Goal: Navigation & Orientation: Find specific page/section

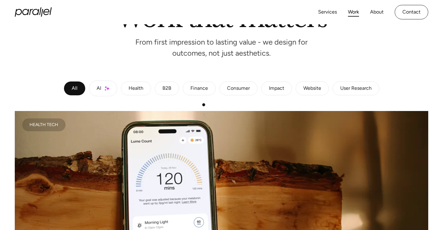
scroll to position [64, 0]
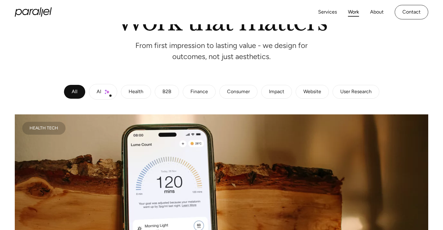
click at [110, 96] on link "AI" at bounding box center [103, 92] width 28 height 16
click at [381, 15] on link "About" at bounding box center [377, 12] width 14 height 9
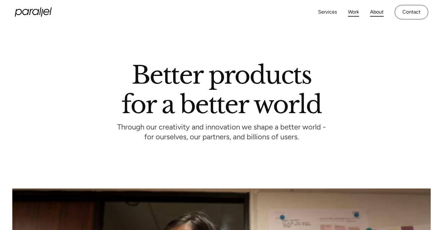
click at [352, 14] on link "Work" at bounding box center [353, 12] width 11 height 9
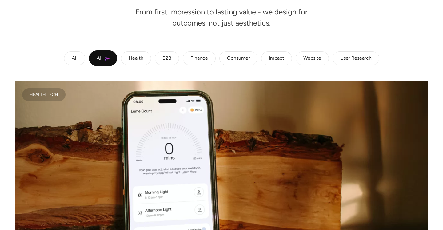
click at [230, 57] on div "Consumer" at bounding box center [238, 59] width 23 height 4
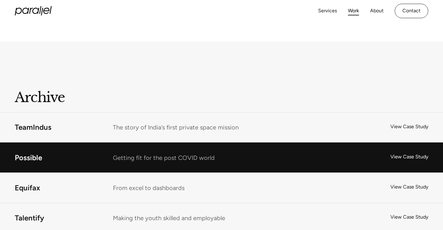
scroll to position [965, 0]
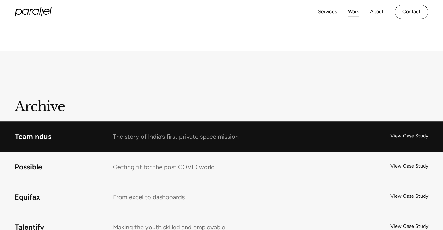
click at [143, 133] on link "TeamIndus" at bounding box center [221, 137] width 443 height 30
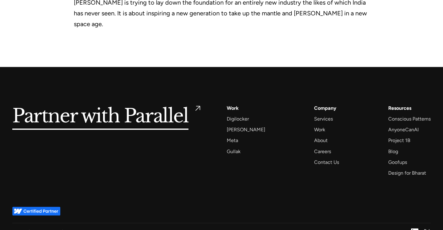
scroll to position [1989, 0]
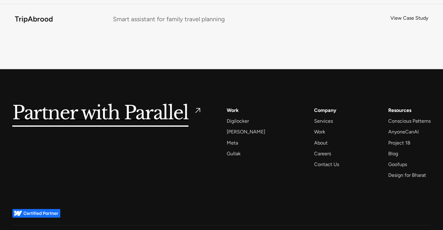
scroll to position [4029, 0]
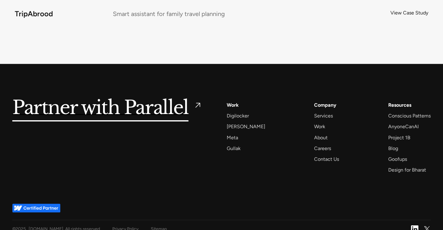
click at [153, 225] on div "Sitemap" at bounding box center [159, 229] width 16 height 8
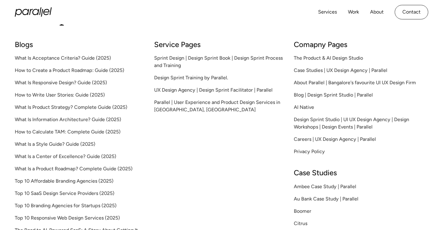
scroll to position [46, 0]
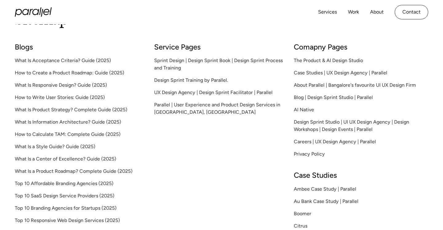
click at [324, 72] on link "Case Studies | UX Design Agency | Parallel" at bounding box center [361, 72] width 134 height 7
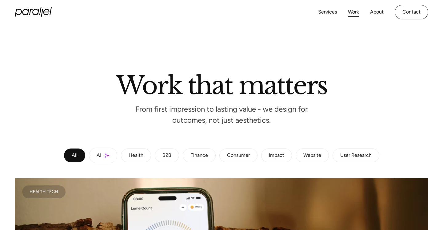
click at [324, 74] on h2 "Work that matters" at bounding box center [221, 84] width 351 height 21
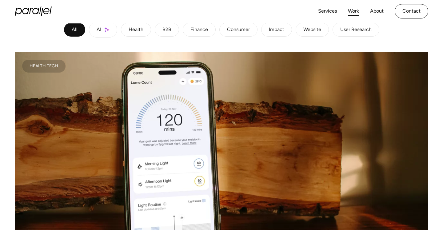
scroll to position [400, 0]
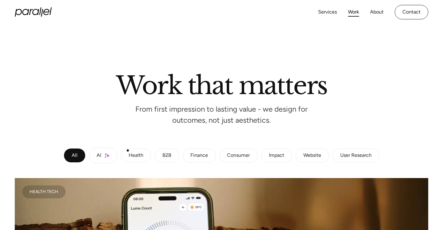
click at [111, 155] on link "AI" at bounding box center [103, 156] width 28 height 16
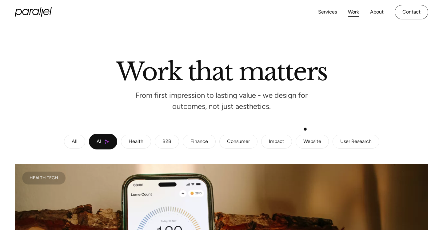
scroll to position [36, 0]
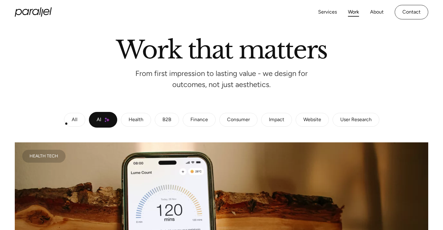
click at [66, 123] on link "All" at bounding box center [74, 120] width 21 height 14
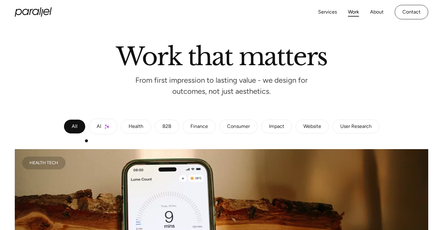
scroll to position [0, 0]
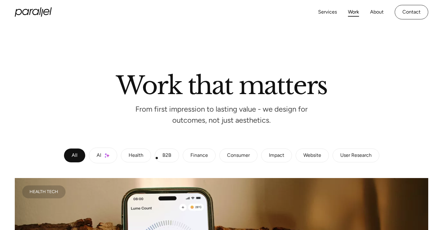
click at [159, 157] on link "B2B" at bounding box center [167, 156] width 24 height 14
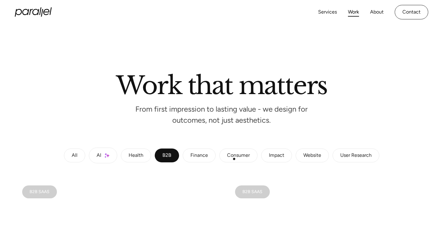
click at [234, 157] on div "Consumer" at bounding box center [238, 156] width 23 height 4
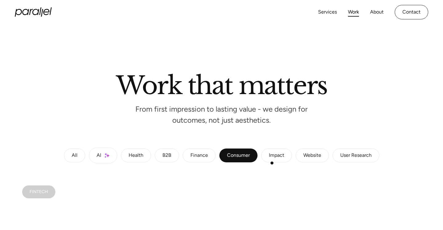
click at [275, 156] on div "Impact" at bounding box center [276, 156] width 15 height 4
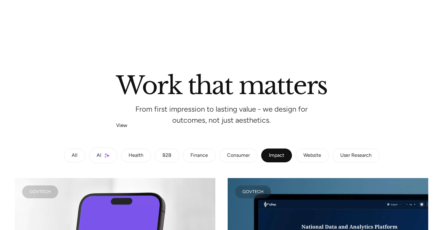
scroll to position [194, 0]
